Goal: Task Accomplishment & Management: Complete application form

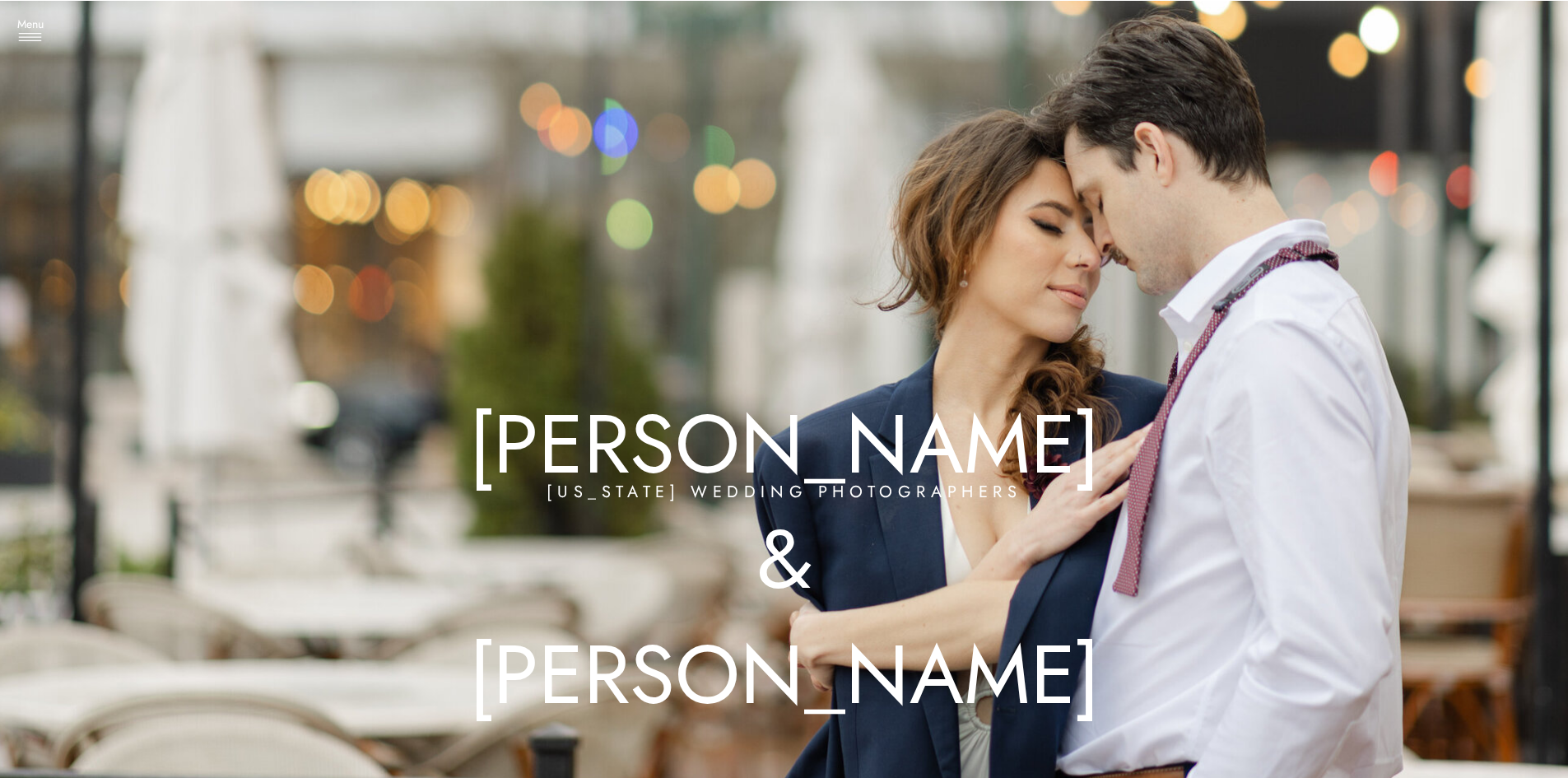
drag, startPoint x: 535, startPoint y: 540, endPoint x: 451, endPoint y: -72, distance: 617.7
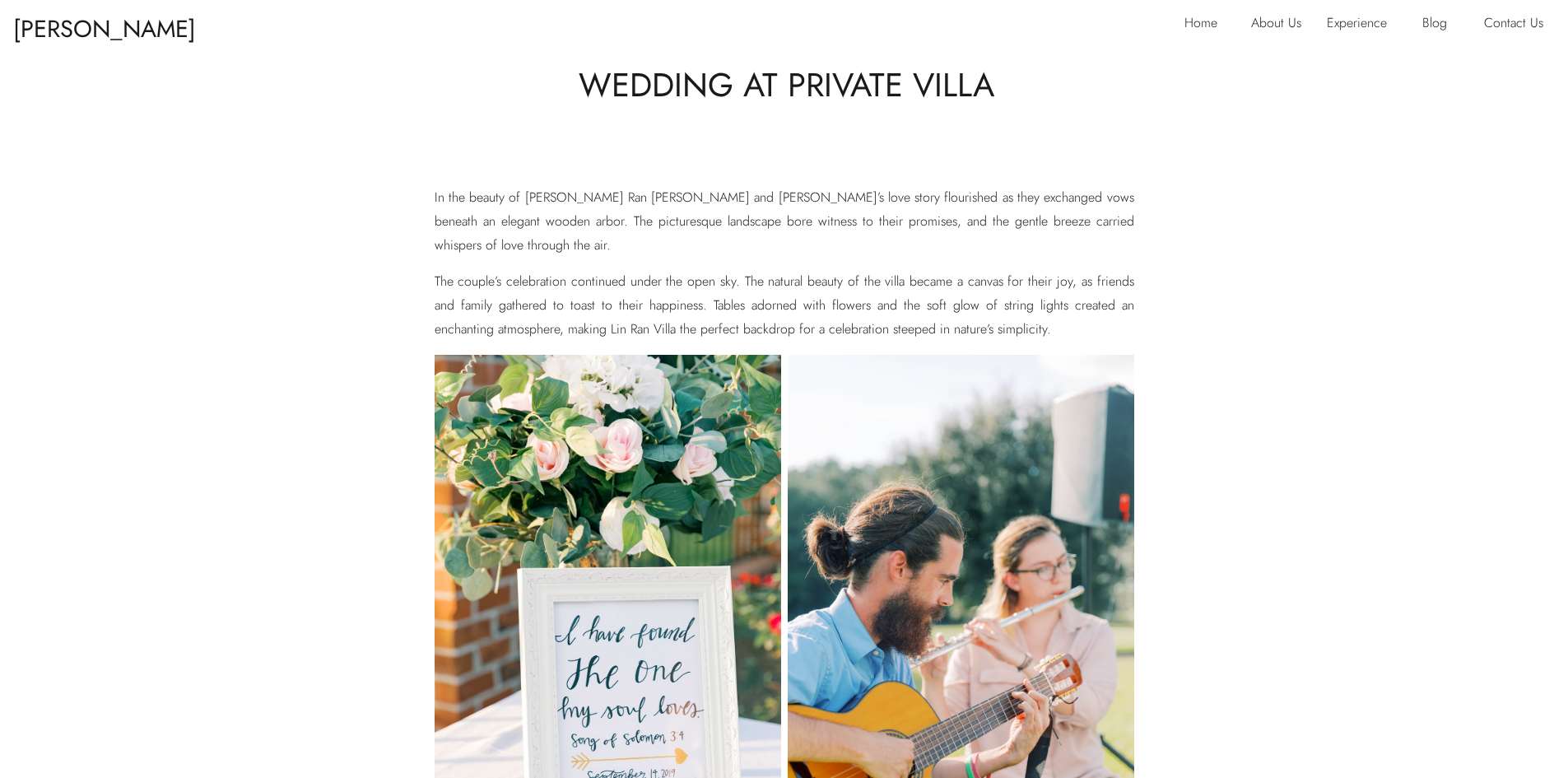
drag, startPoint x: 340, startPoint y: 202, endPoint x: 380, endPoint y: -71, distance: 275.9
click at [1199, 19] on p "Home" at bounding box center [1205, 25] width 43 height 26
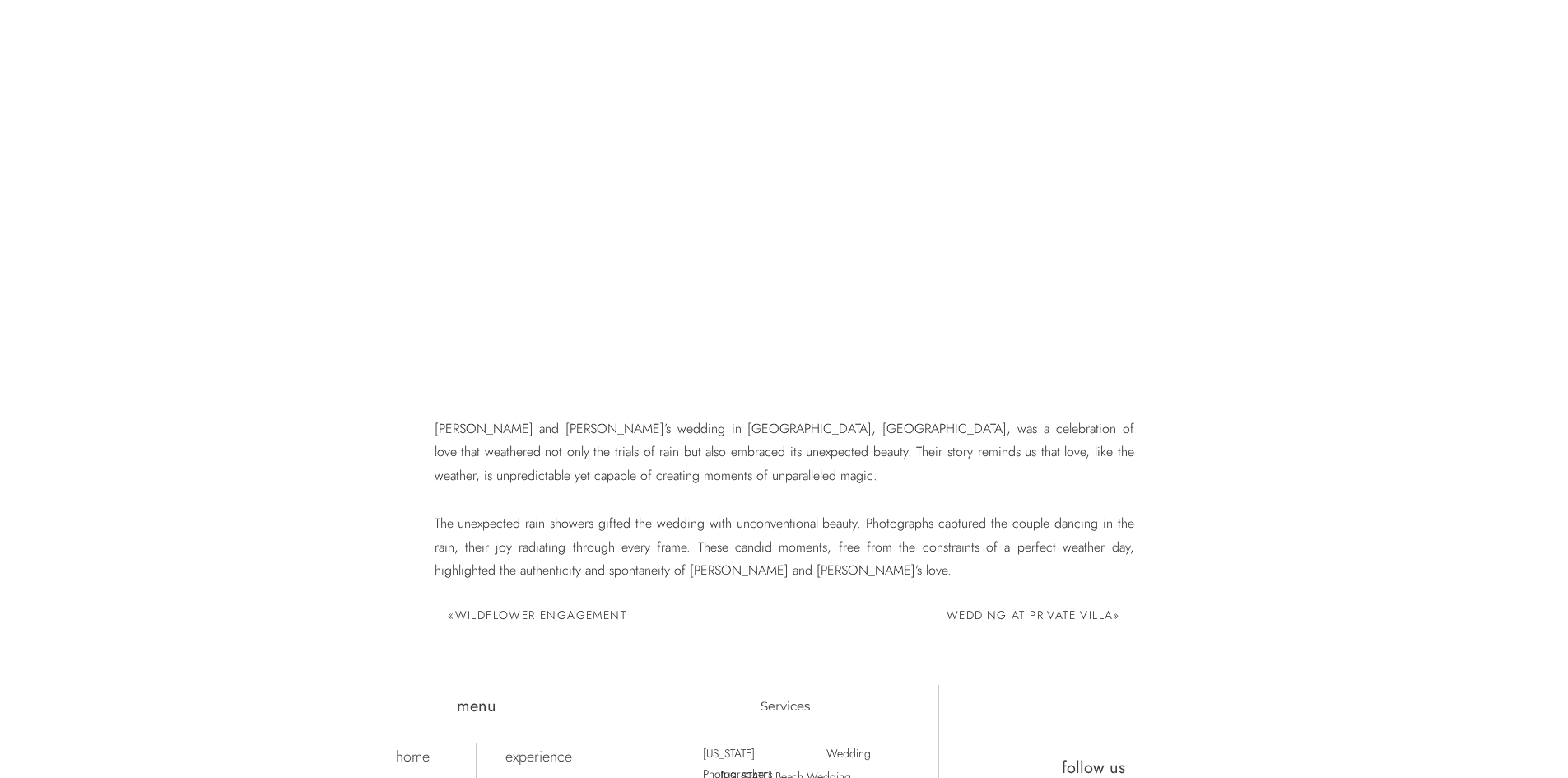
scroll to position [9059, 0]
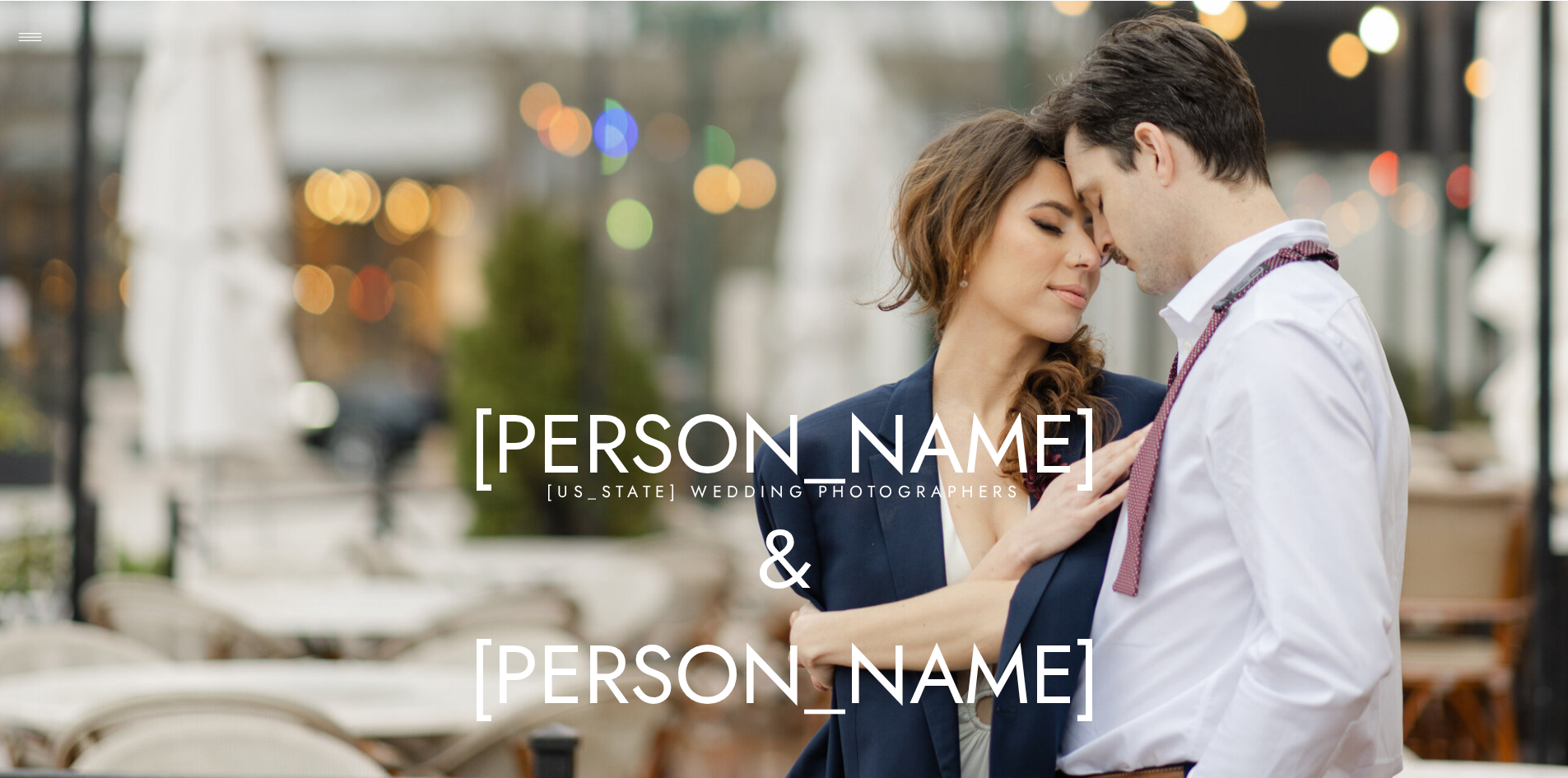
click at [41, 25] on h3 "Menu" at bounding box center [30, 24] width 41 height 16
click at [81, 91] on h3 "Home" at bounding box center [85, 88] width 99 height 16
click at [88, 244] on h3 "Contact us" at bounding box center [85, 241] width 99 height 16
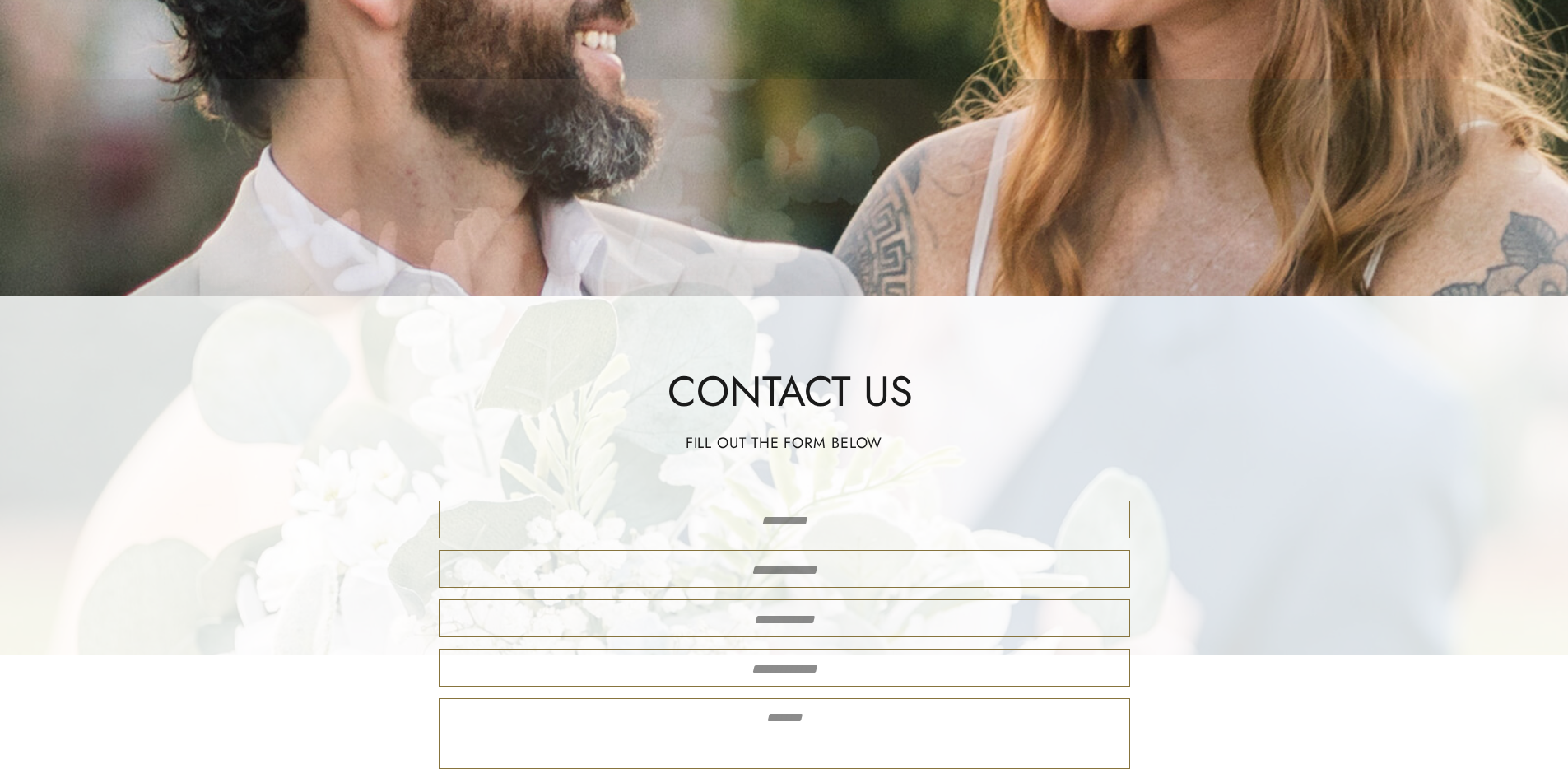
scroll to position [494, 0]
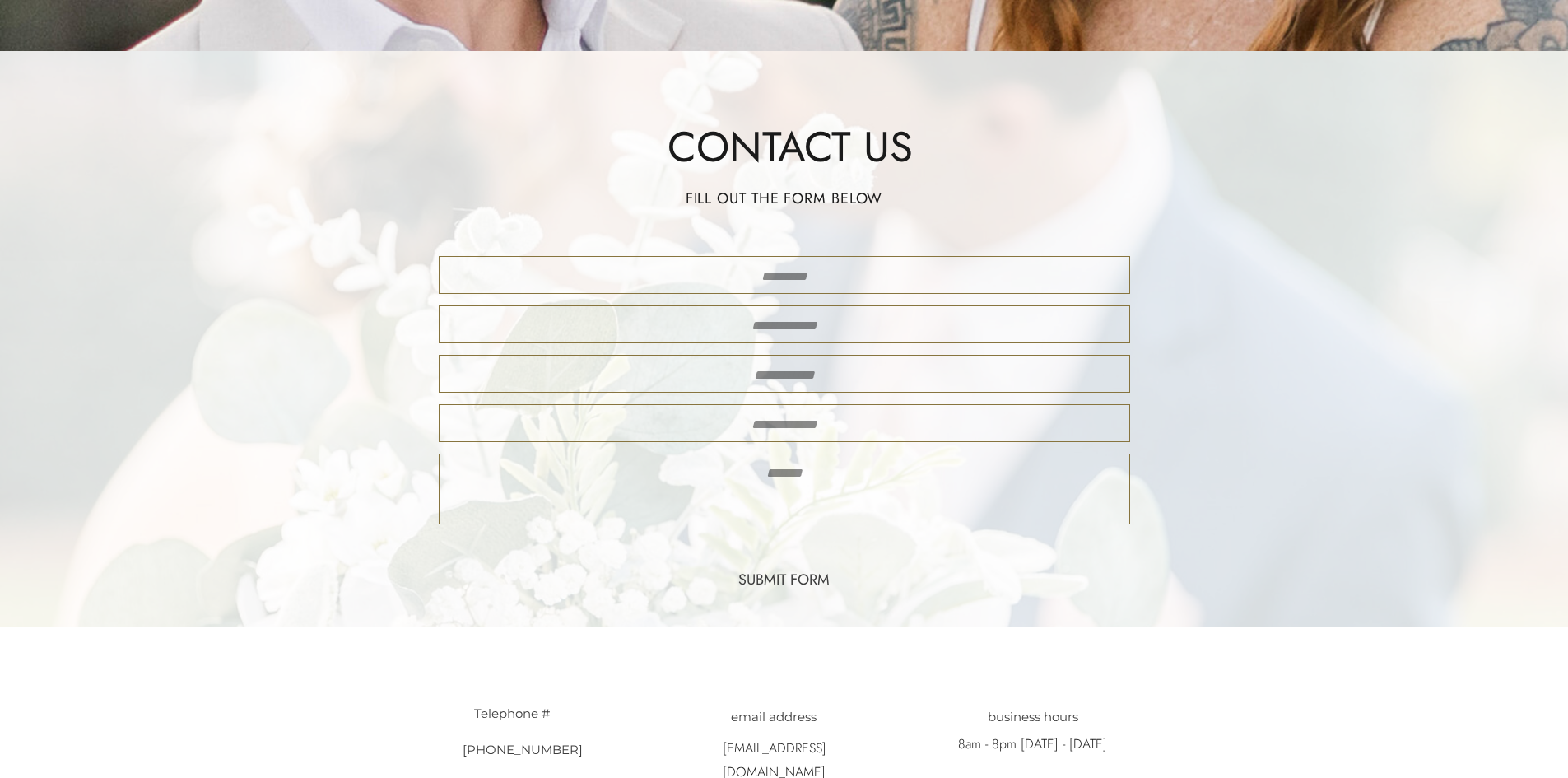
click at [831, 294] on div "Glenn & Nadya CONTACT EXPERIENCE BLOG ABOUT US HOME HAVE A LOOK AROUND... Glenn…" at bounding box center [784, 507] width 1568 height 2002
click at [832, 280] on textarea at bounding box center [784, 276] width 662 height 20
type textarea "**********"
drag, startPoint x: 896, startPoint y: 322, endPoint x: 867, endPoint y: 326, distance: 29.3
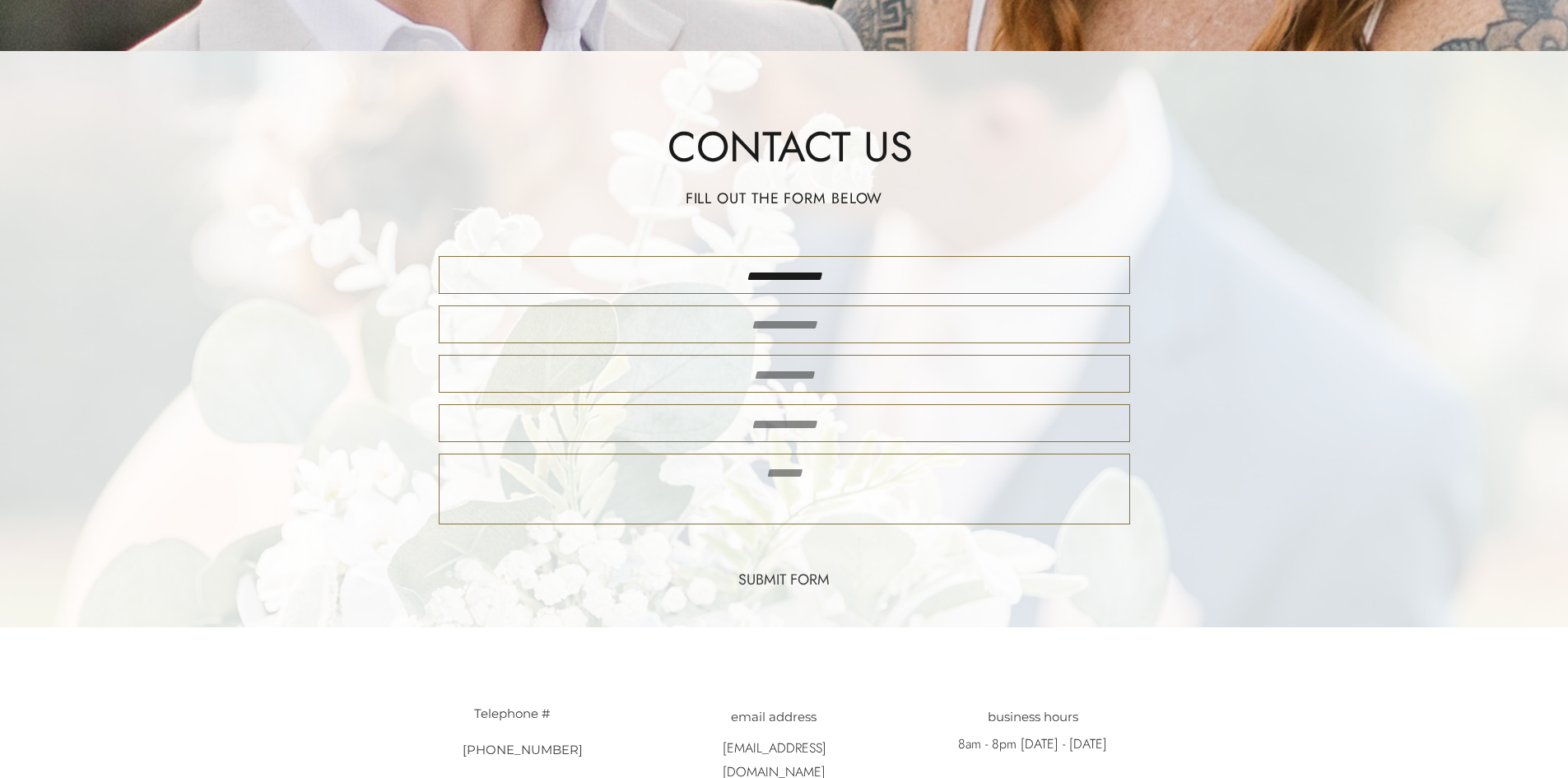
click at [896, 322] on textarea at bounding box center [784, 325] width 662 height 20
paste textarea "**********"
type textarea "**********"
type textarea "********"
type textarea "**********"
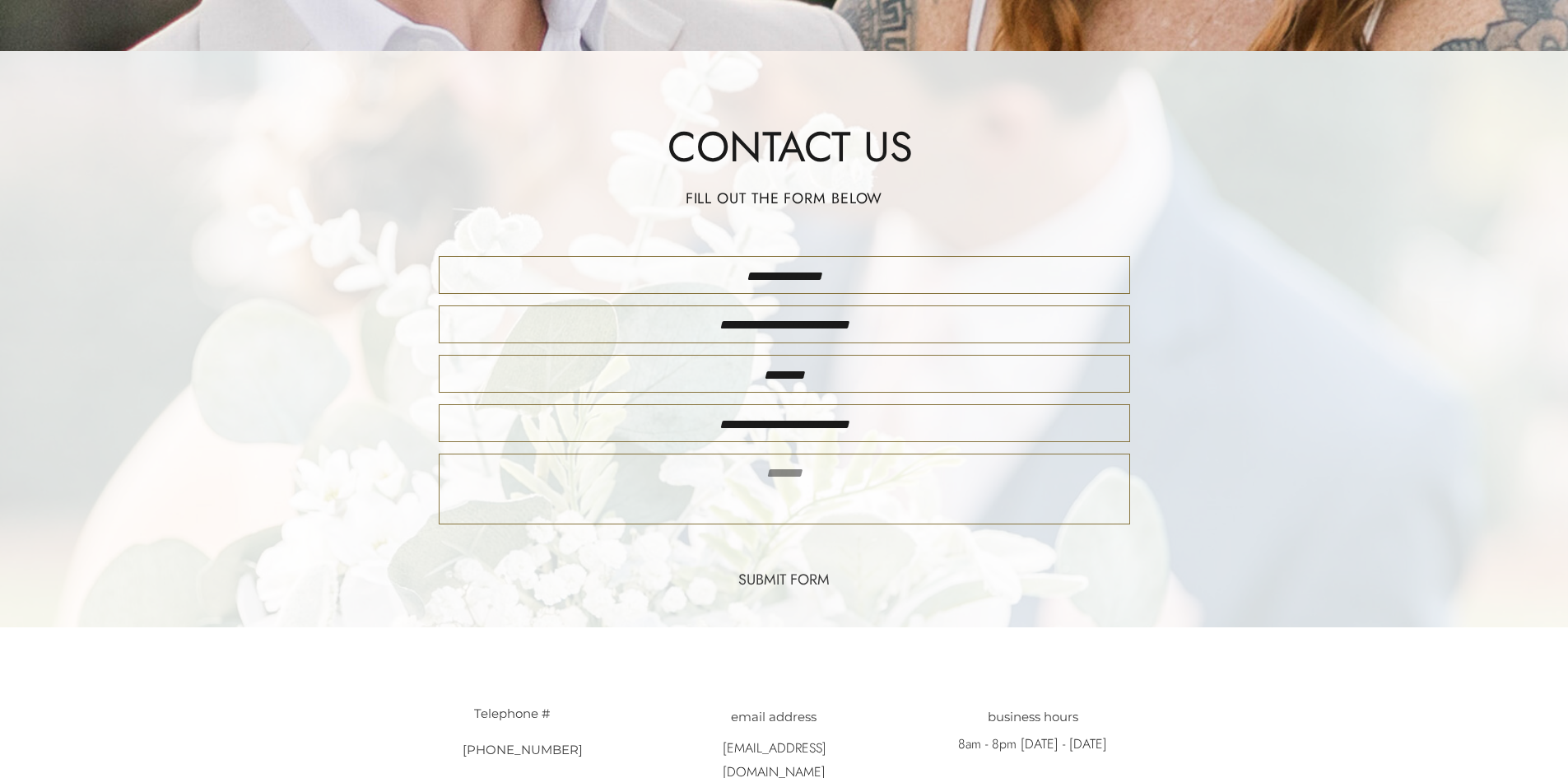
drag, startPoint x: 622, startPoint y: 509, endPoint x: 660, endPoint y: 511, distance: 38.1
click at [624, 509] on textarea at bounding box center [784, 489] width 662 height 54
paste textarea "**********"
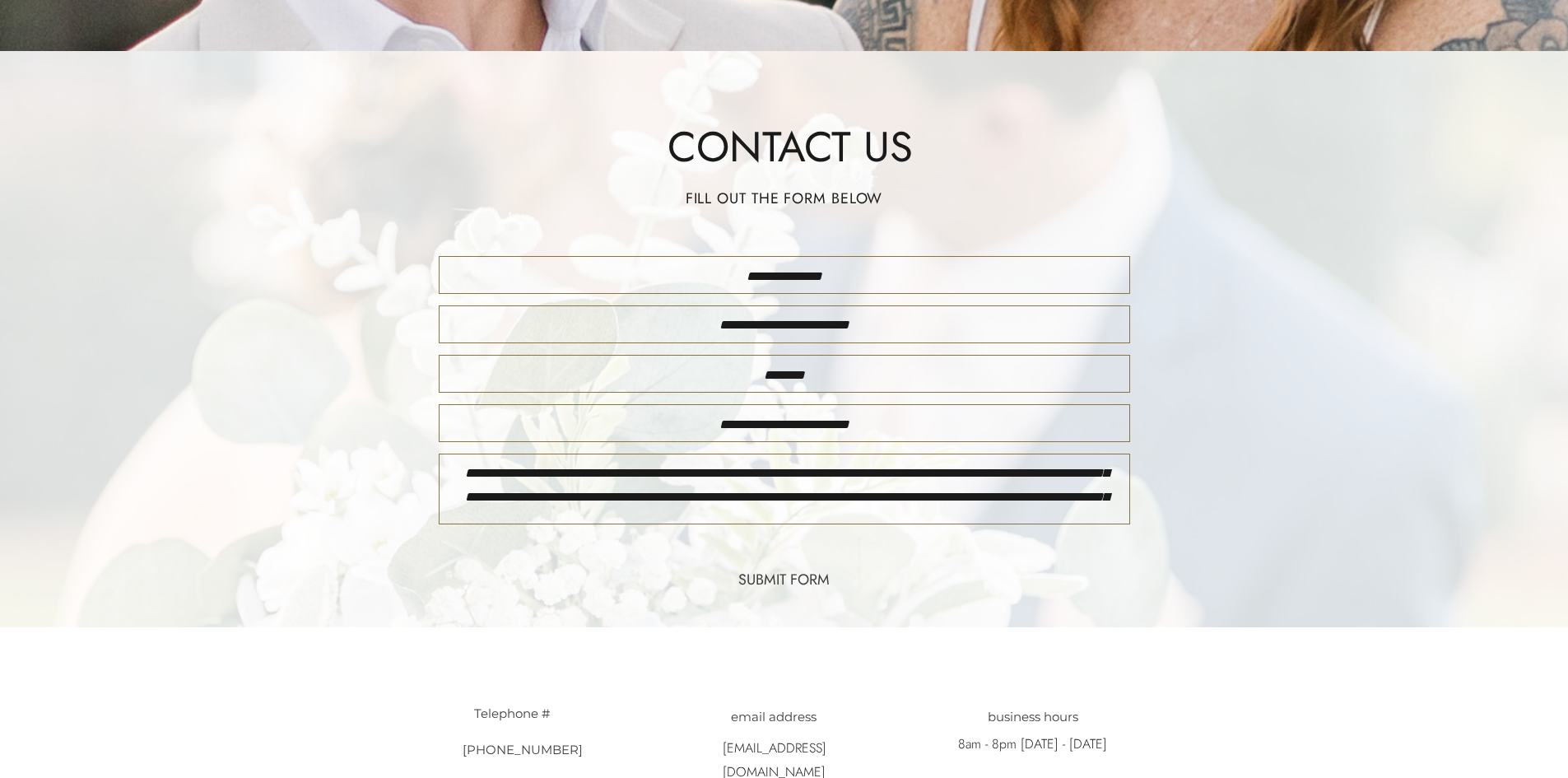
scroll to position [275, 0]
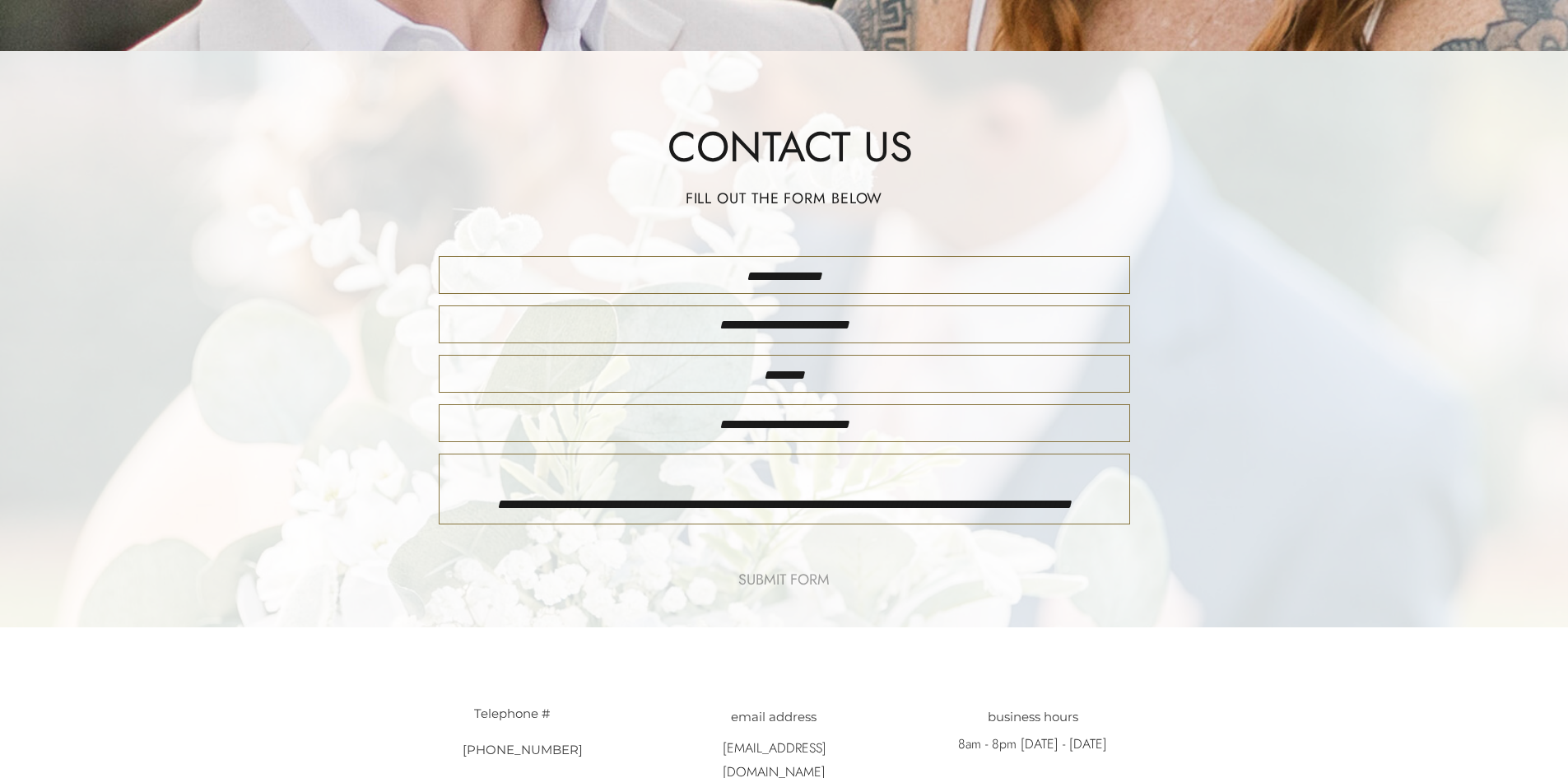
type textarea "**********"
click at [802, 570] on nav "submit form" at bounding box center [784, 581] width 128 height 23
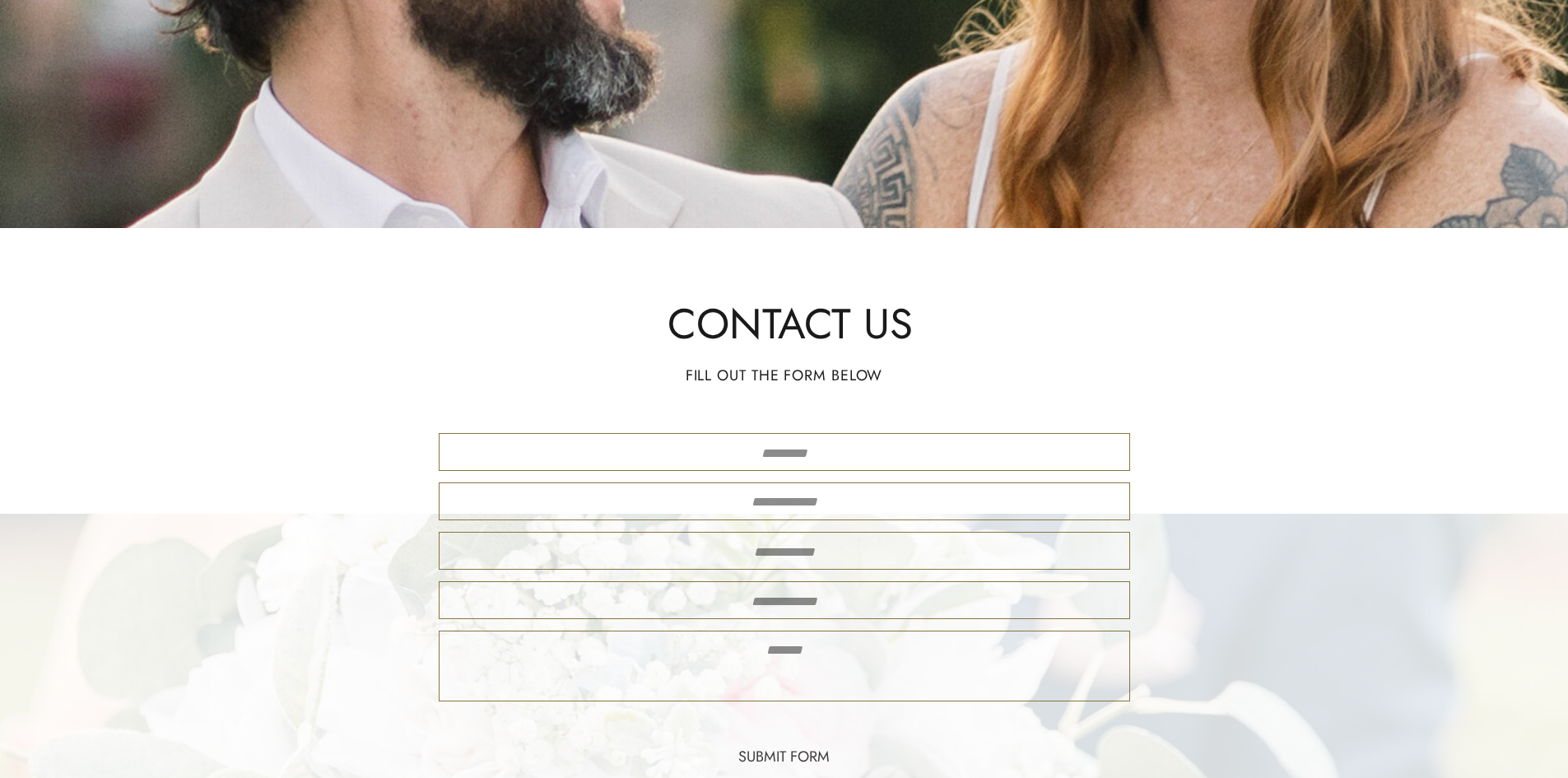
scroll to position [0, 0]
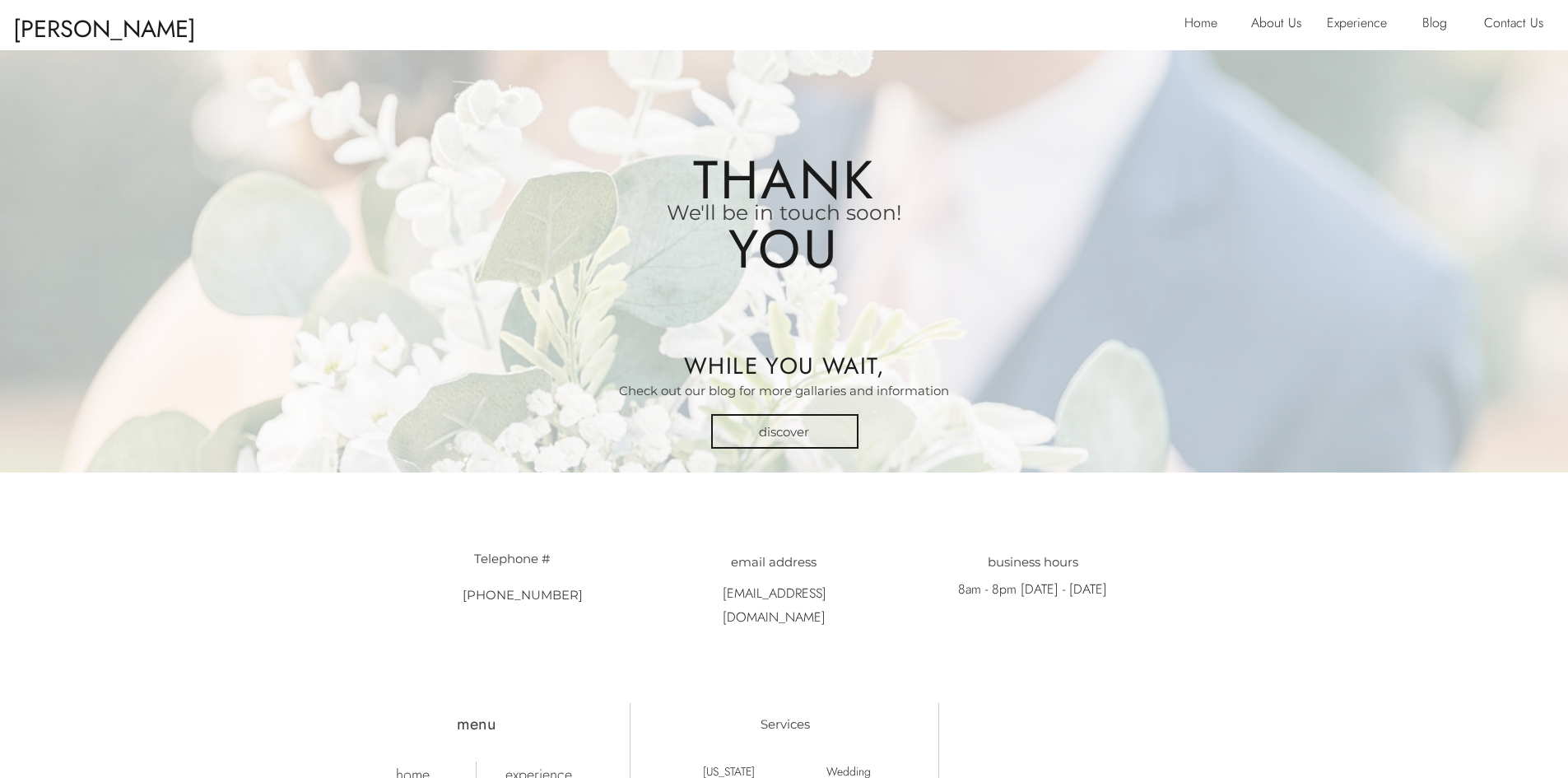
click at [148, 29] on p "[PERSON_NAME] & [PERSON_NAME]" at bounding box center [113, 23] width 200 height 30
click at [107, 37] on p "[PERSON_NAME] & [PERSON_NAME]" at bounding box center [113, 23] width 200 height 30
click at [68, 15] on p "[PERSON_NAME] & [PERSON_NAME]" at bounding box center [113, 23] width 200 height 30
click at [58, 32] on p "[PERSON_NAME] & [PERSON_NAME]" at bounding box center [113, 23] width 200 height 30
click at [742, 189] on h2 "Thank" at bounding box center [784, 176] width 188 height 68
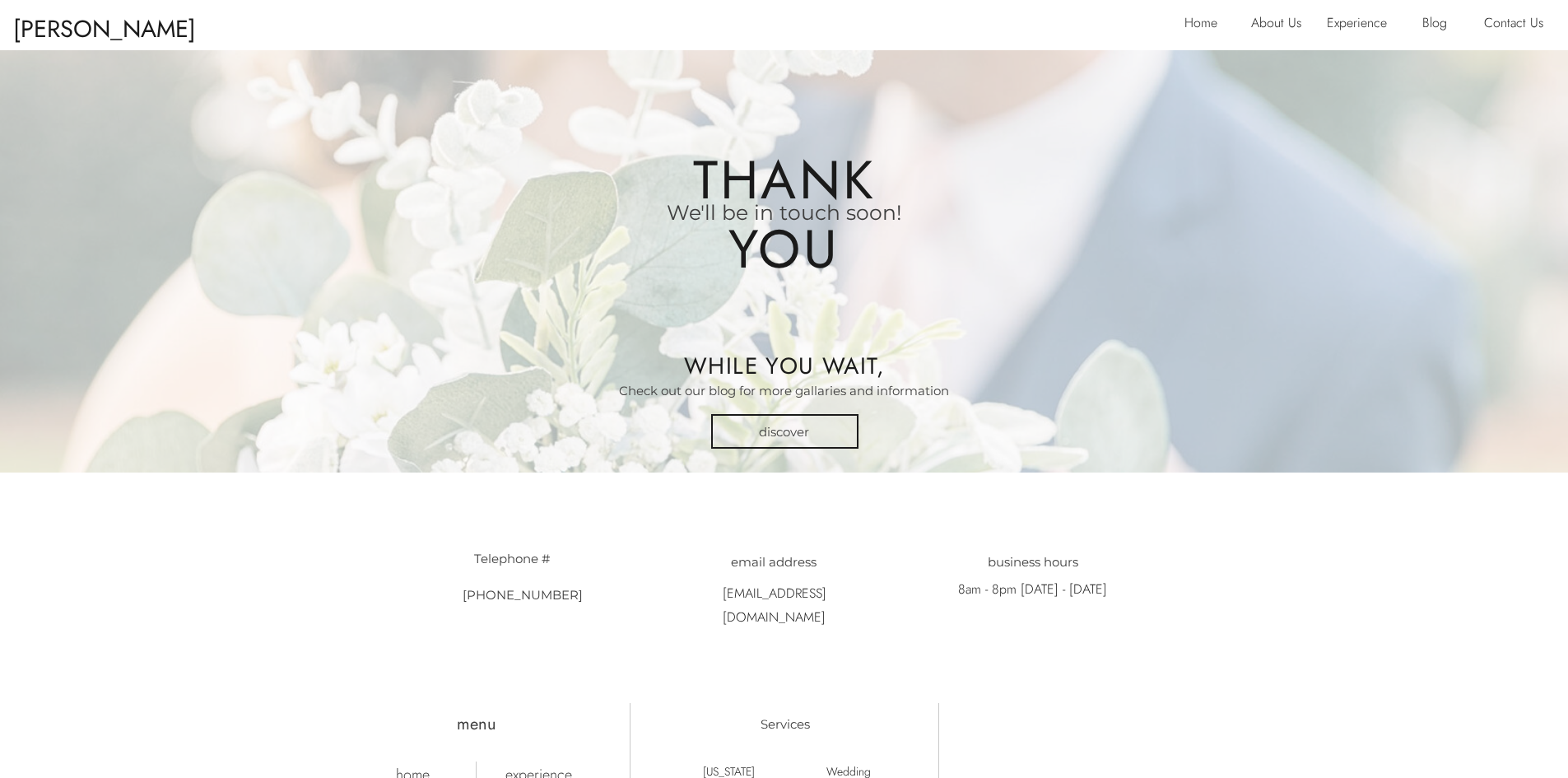
click at [71, 34] on p "[PERSON_NAME] & [PERSON_NAME]" at bounding box center [113, 23] width 200 height 30
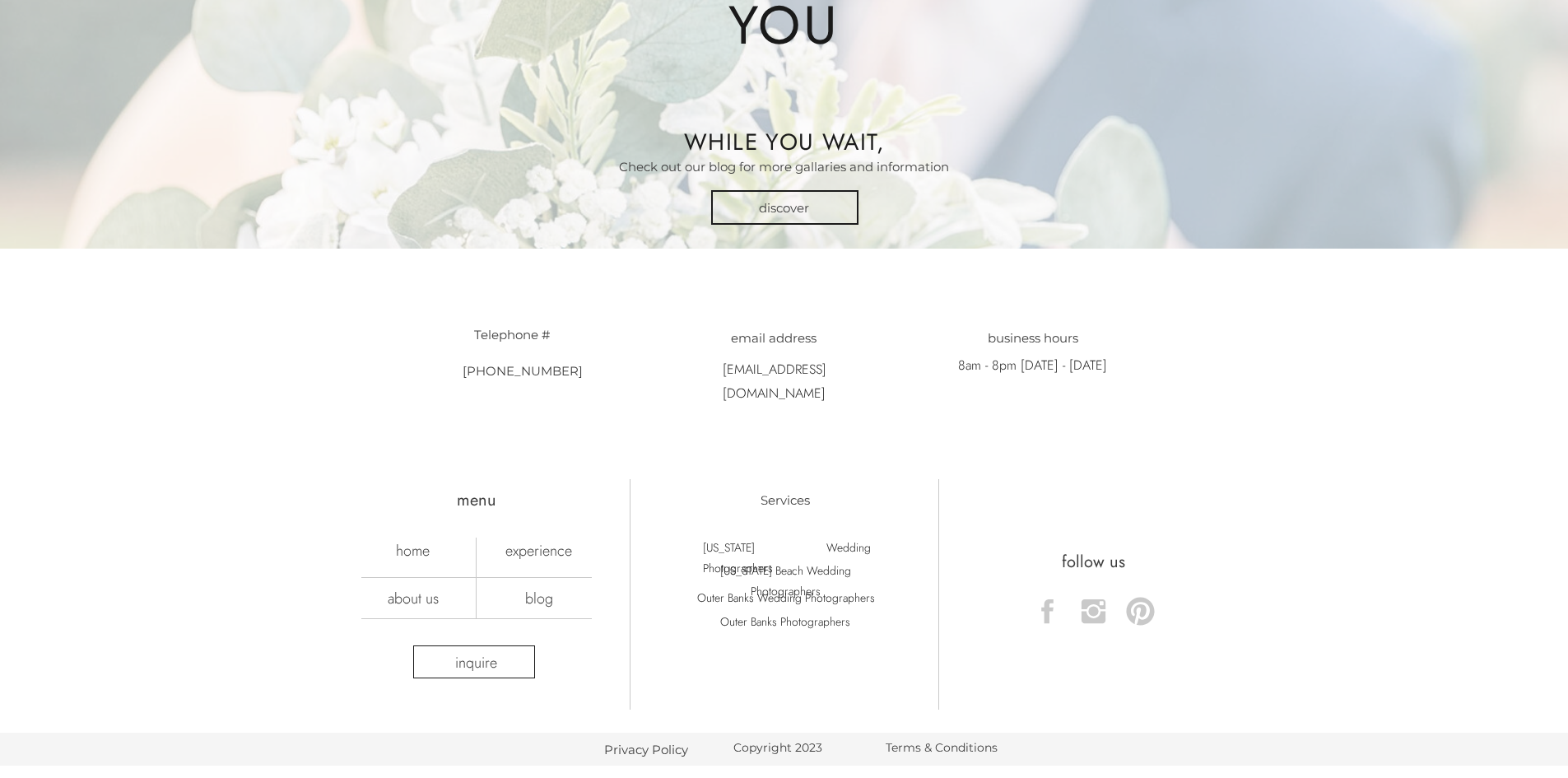
scroll to position [247, 0]
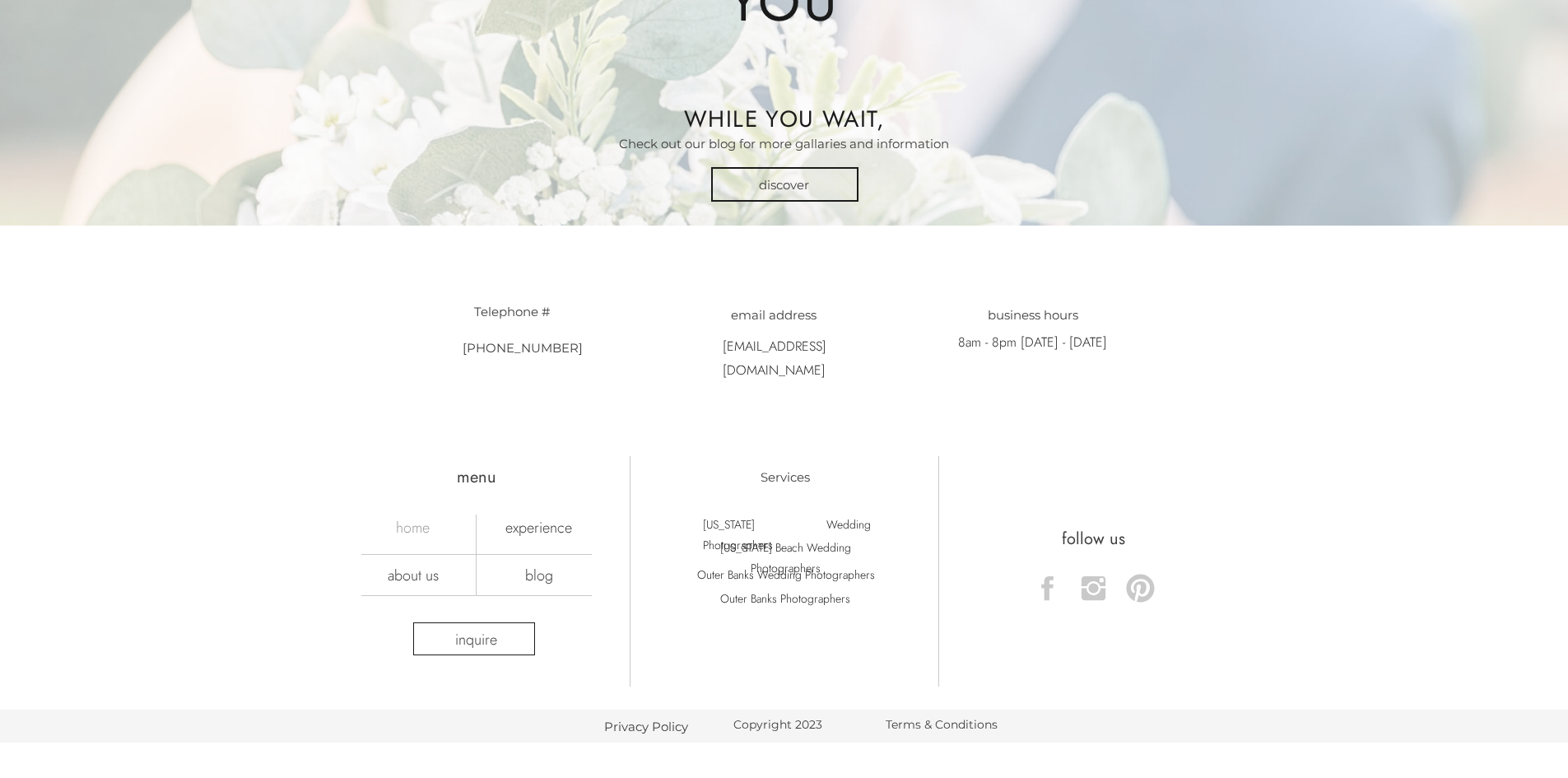
click at [424, 536] on nav "home" at bounding box center [413, 527] width 115 height 18
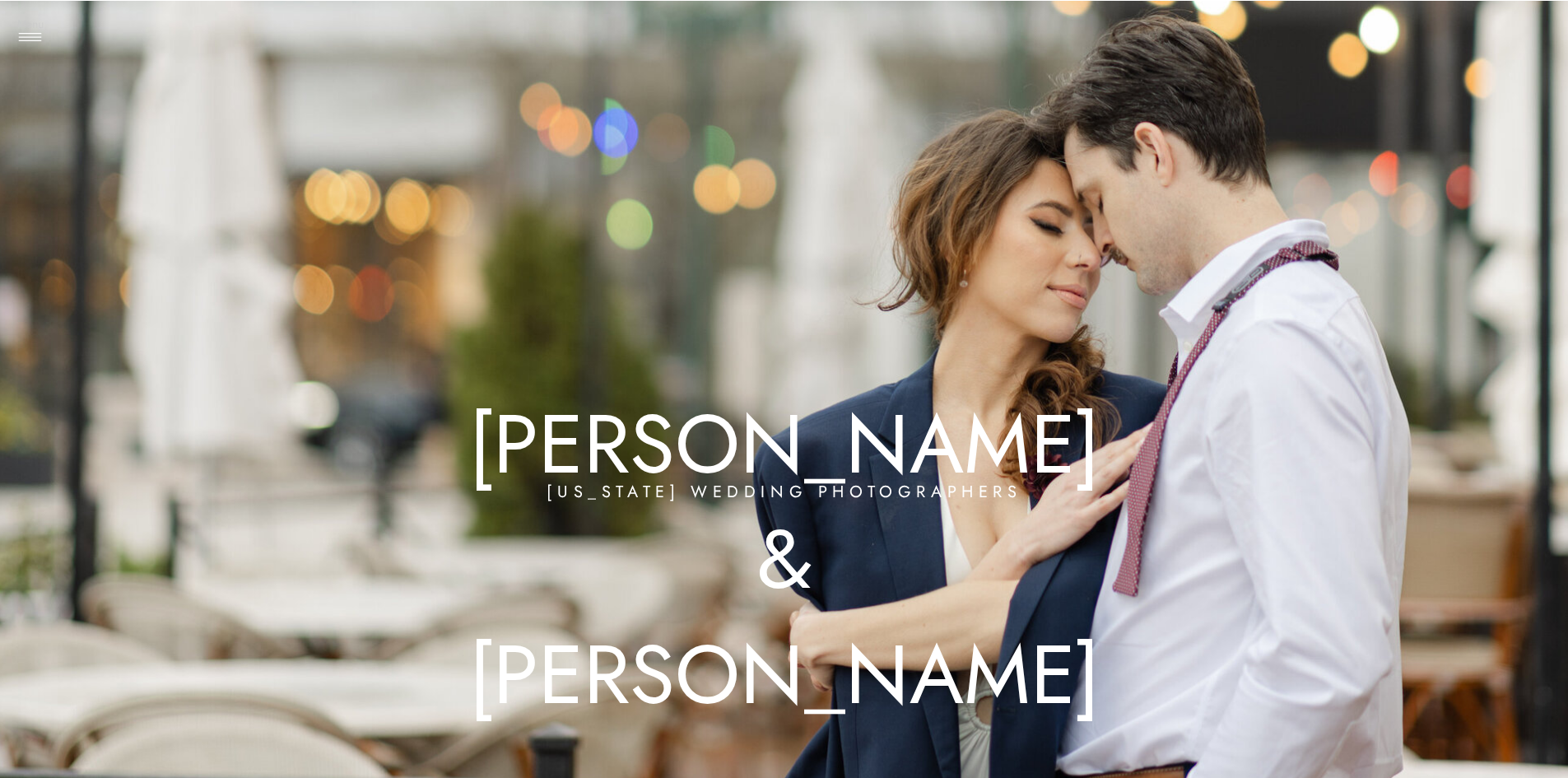
click at [30, 25] on h3 "Menu" at bounding box center [30, 24] width 41 height 16
click at [77, 93] on h3 "Home" at bounding box center [85, 88] width 99 height 16
click at [1017, 223] on div at bounding box center [784, 410] width 1965 height 820
drag, startPoint x: 962, startPoint y: 372, endPoint x: 924, endPoint y: 461, distance: 96.8
click at [961, 373] on div at bounding box center [784, 410] width 1965 height 820
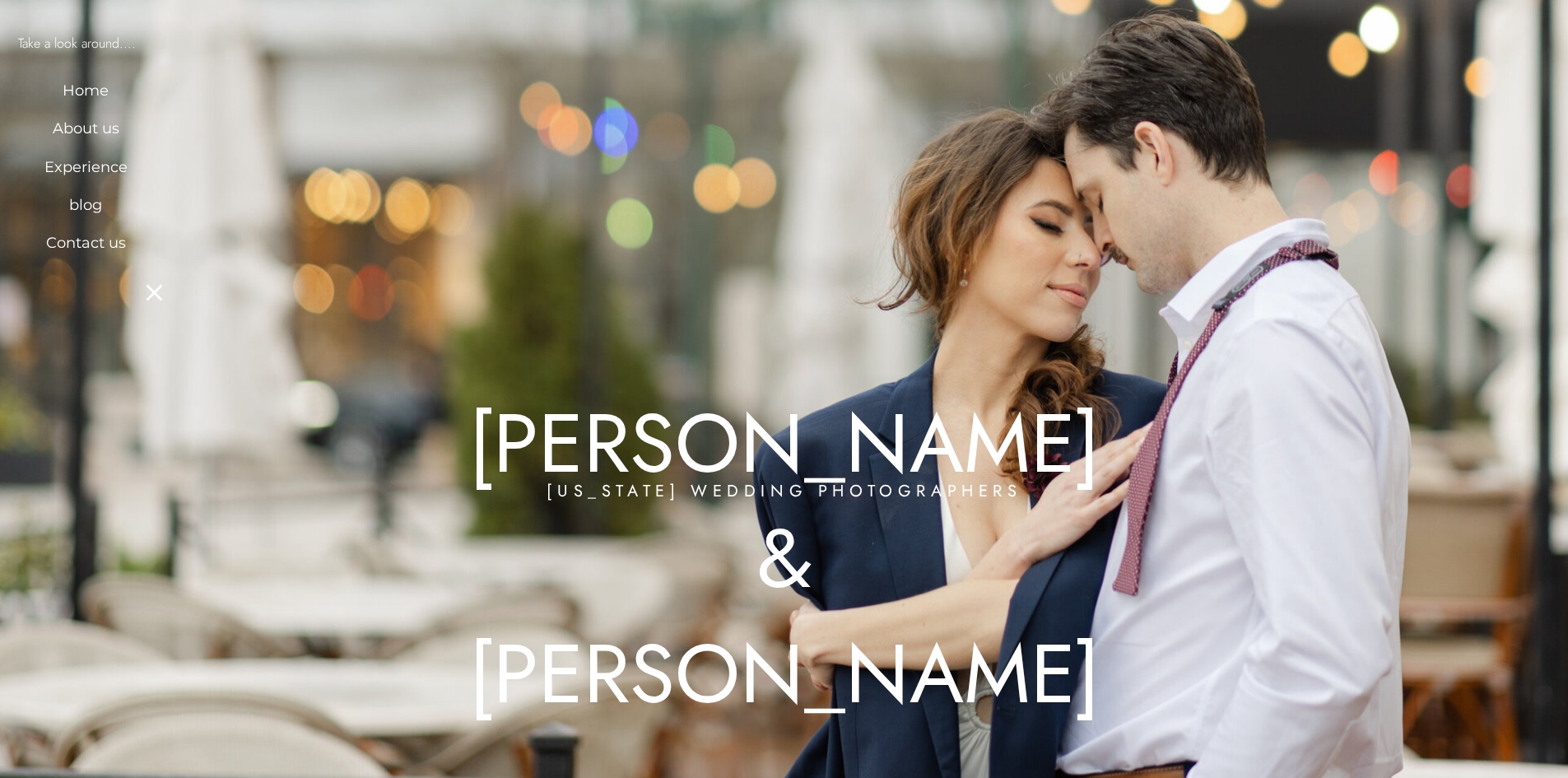
click at [924, 461] on h1 "[PERSON_NAME] & [PERSON_NAME]" at bounding box center [784, 431] width 708 height 90
